Goal: Obtain resource: Obtain resource

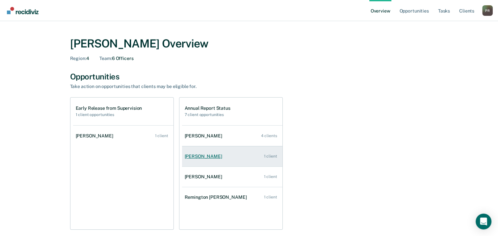
click at [212, 155] on link "[PERSON_NAME] 1 client" at bounding box center [232, 156] width 100 height 19
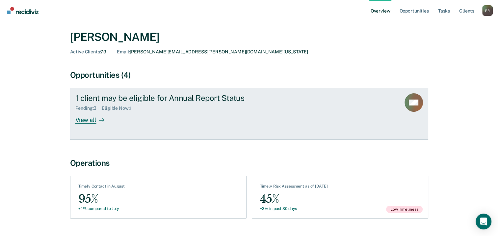
scroll to position [34, 0]
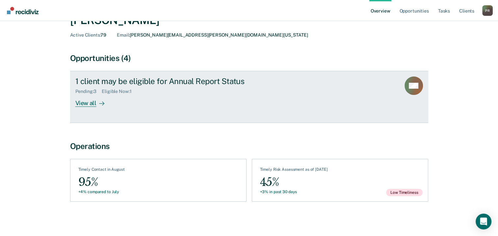
click at [127, 93] on div "Eligible Now : 1" at bounding box center [119, 92] width 35 height 6
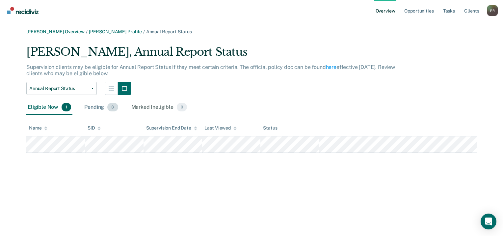
click at [95, 104] on div "Pending 3" at bounding box center [101, 107] width 36 height 14
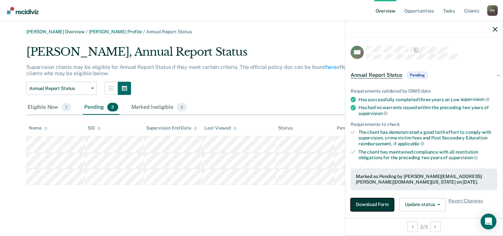
click at [373, 204] on button "Download Form" at bounding box center [371, 204] width 43 height 13
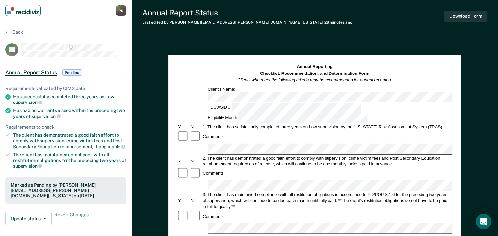
click at [24, 12] on img "Main navigation" at bounding box center [23, 10] width 32 height 7
